Goal: Transaction & Acquisition: Purchase product/service

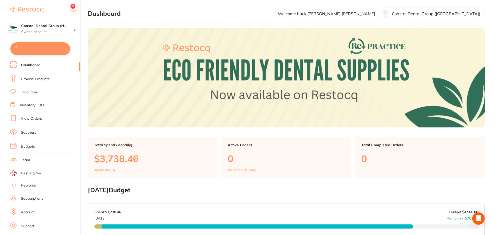
click at [40, 76] on li "Browse Products" at bounding box center [45, 79] width 70 height 8
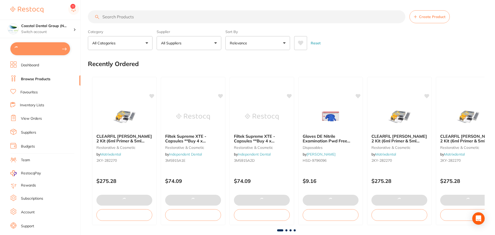
type input "4"
type input "2"
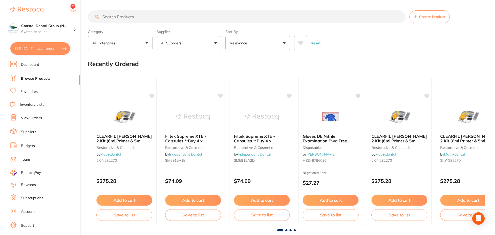
click at [174, 39] on button "All Suppliers" at bounding box center [189, 43] width 65 height 14
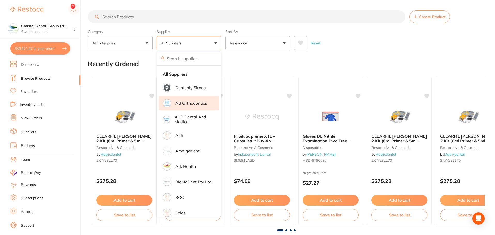
click at [178, 102] on p "AB Orthodontics" at bounding box center [191, 103] width 32 height 5
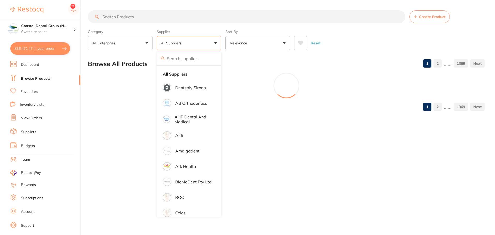
click at [206, 18] on input "search" at bounding box center [246, 16] width 317 height 13
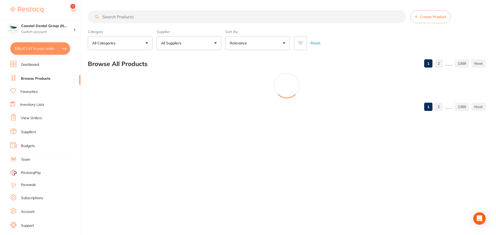
click at [206, 17] on input "search" at bounding box center [247, 16] width 318 height 13
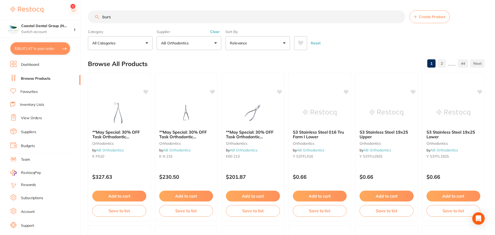
type input "burs"
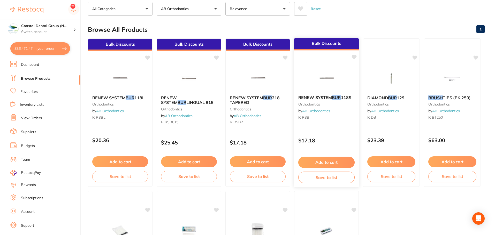
scroll to position [38, 0]
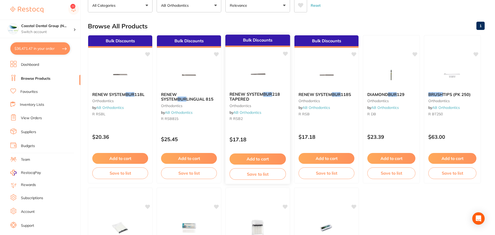
click at [255, 159] on button "Add to cart" at bounding box center [257, 159] width 56 height 11
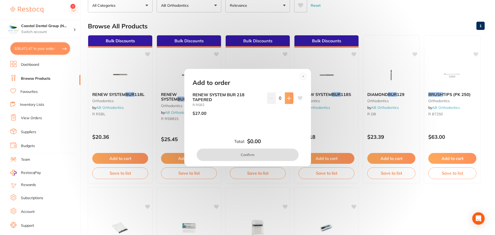
click at [290, 97] on button at bounding box center [289, 98] width 9 height 11
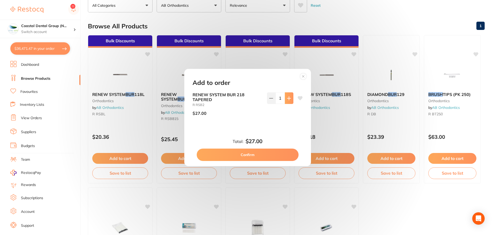
click at [290, 97] on button at bounding box center [289, 98] width 9 height 11
type input "5"
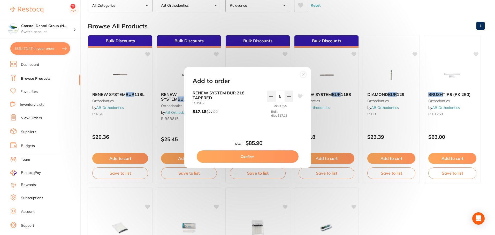
click at [246, 160] on button "Confirm" at bounding box center [248, 157] width 102 height 12
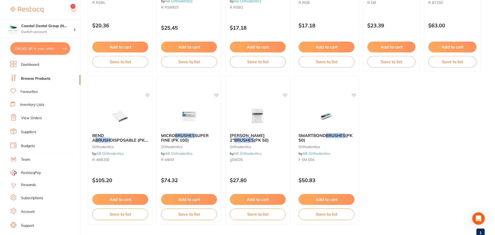
scroll to position [149, 0]
click at [132, 48] on button "Add to cart" at bounding box center [120, 47] width 56 height 11
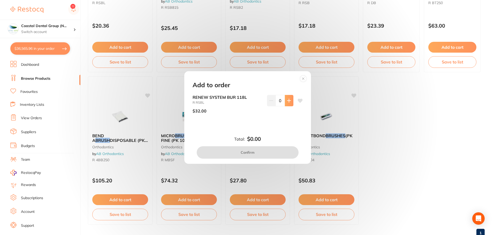
click at [289, 96] on button at bounding box center [289, 100] width 9 height 11
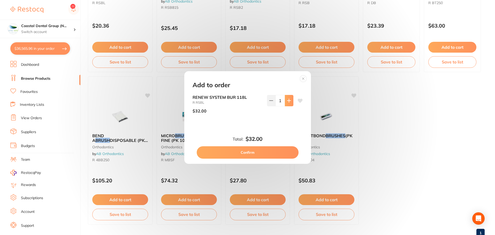
click at [289, 96] on button at bounding box center [289, 100] width 9 height 11
type input "5"
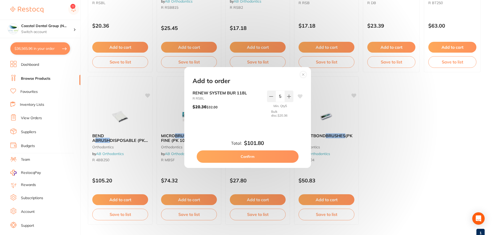
click at [402, 134] on div "Add to order RENEW SYSTEM BUR 118L R RSBL $20.36 $32.00 5 Min. Qty 5 Bulk disc.…" at bounding box center [247, 117] width 495 height 235
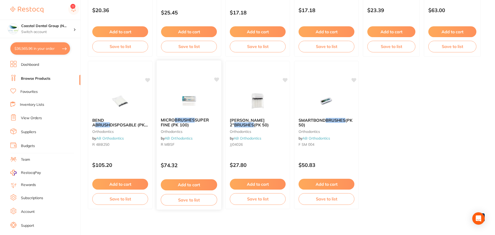
scroll to position [166, 0]
